Goal: Transaction & Acquisition: Download file/media

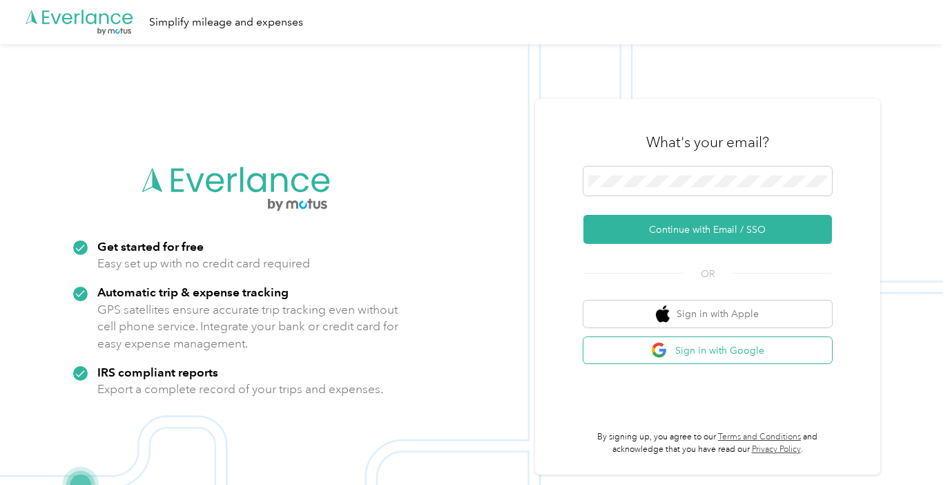
click at [686, 347] on button "Sign in with Google" at bounding box center [707, 350] width 249 height 27
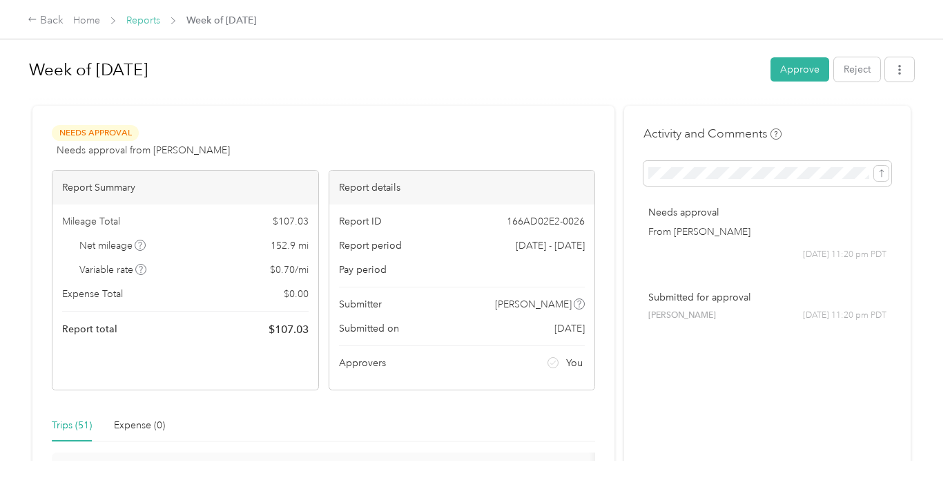
click at [145, 23] on link "Reports" at bounding box center [143, 21] width 34 height 12
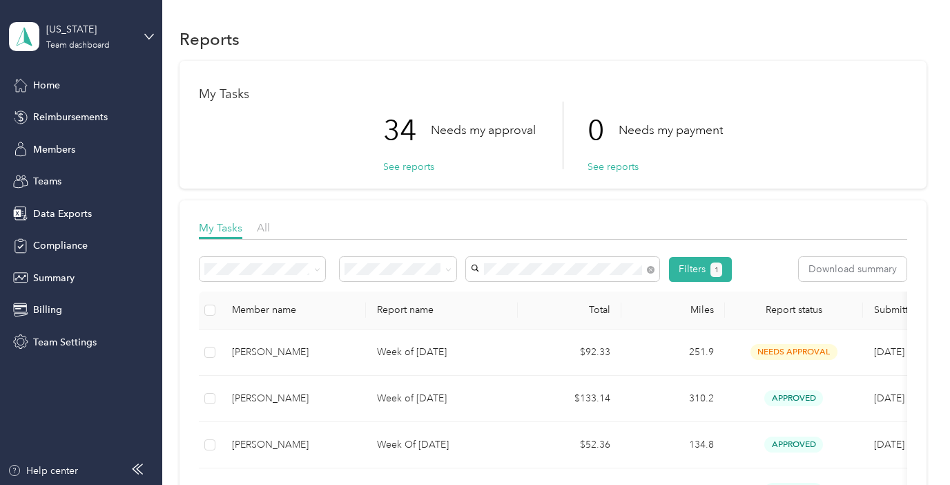
click at [523, 316] on span "Leslie Amaya" at bounding box center [514, 319] width 77 height 12
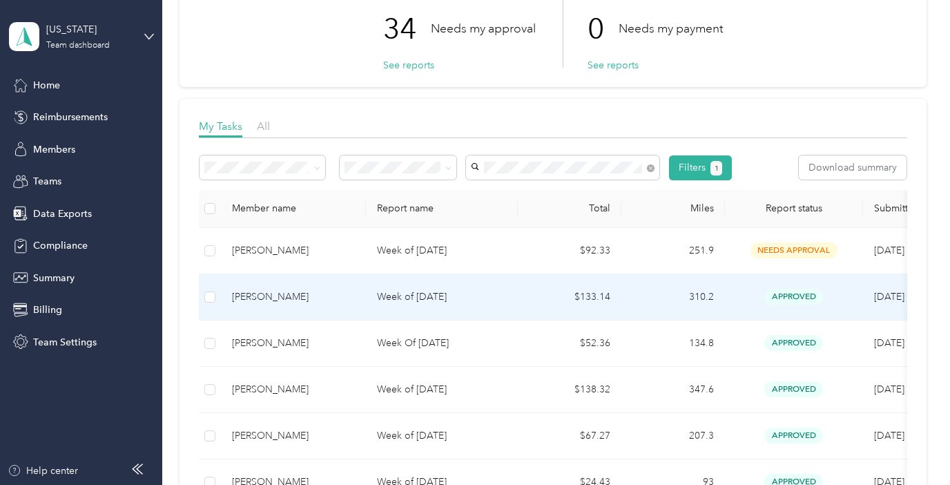
click at [451, 297] on p "Week of September 15 2025" at bounding box center [442, 296] width 130 height 15
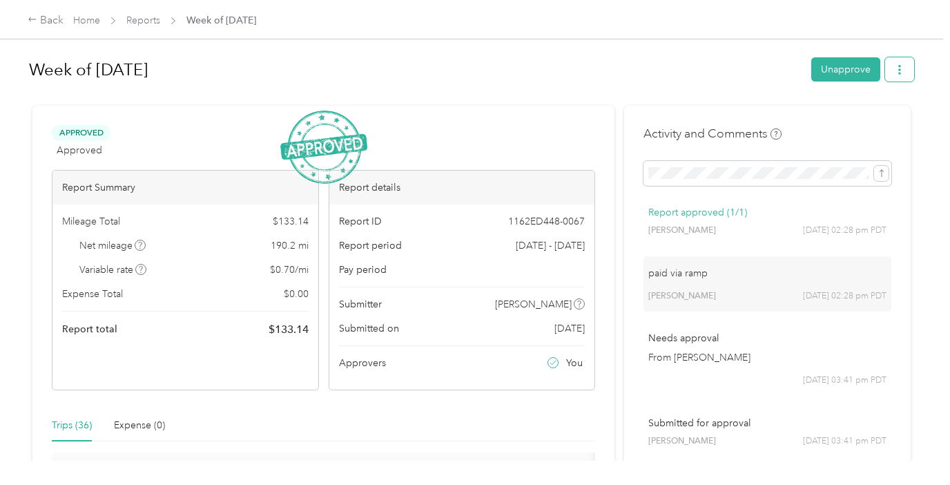
click at [905, 74] on icon "button" at bounding box center [900, 70] width 10 height 10
click at [873, 116] on span "Download" at bounding box center [867, 120] width 46 height 15
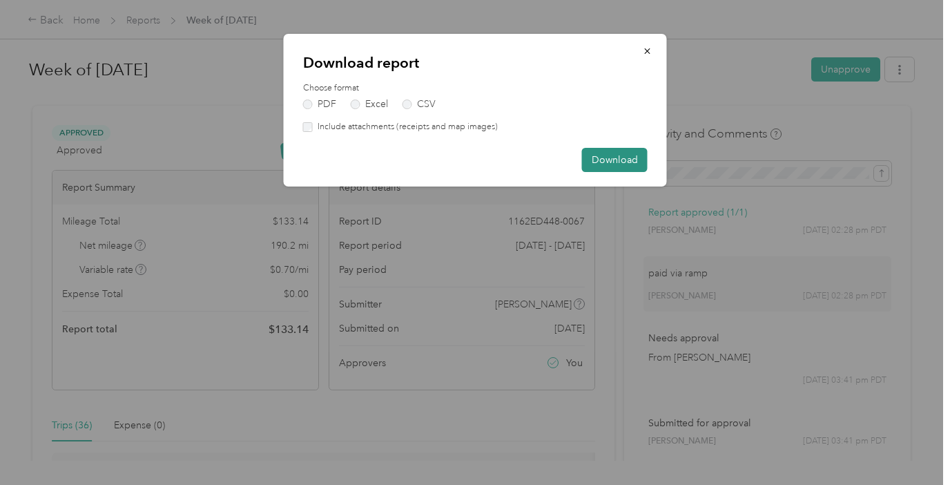
click at [606, 152] on button "Download" at bounding box center [615, 160] width 66 height 24
